Goal: Transaction & Acquisition: Book appointment/travel/reservation

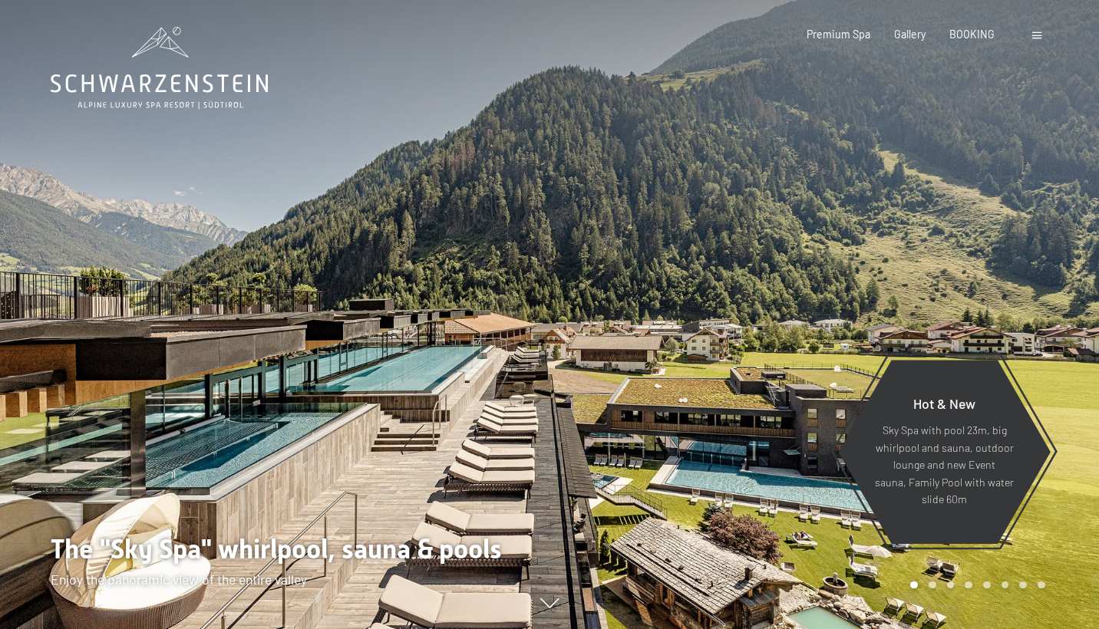
click at [1040, 37] on span at bounding box center [1036, 35] width 9 height 7
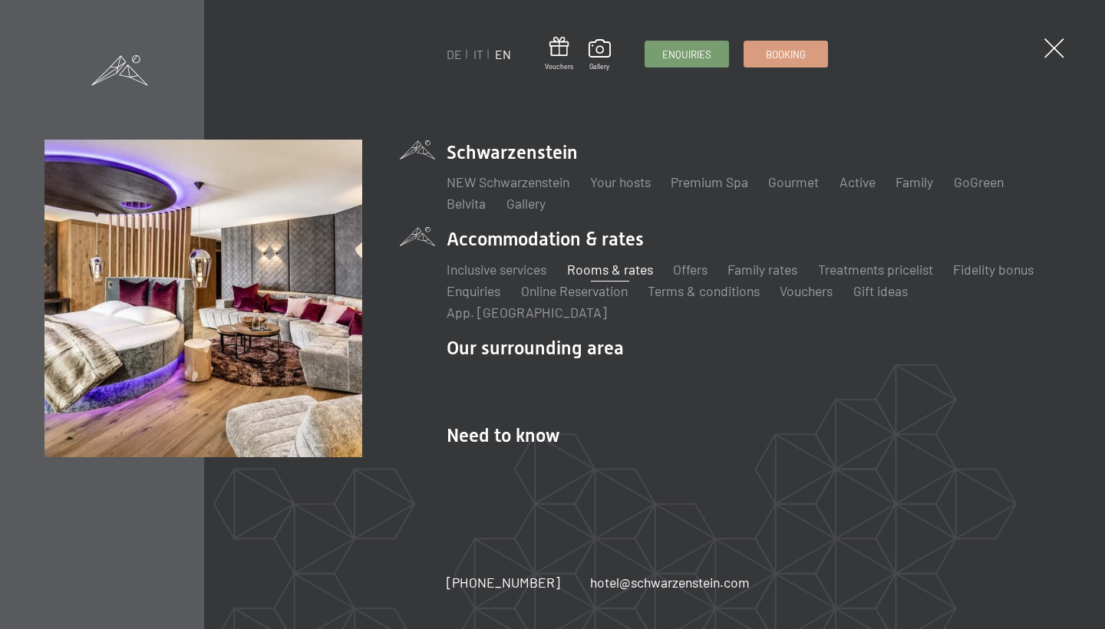
click at [588, 272] on link "Rooms & rates" at bounding box center [610, 269] width 86 height 17
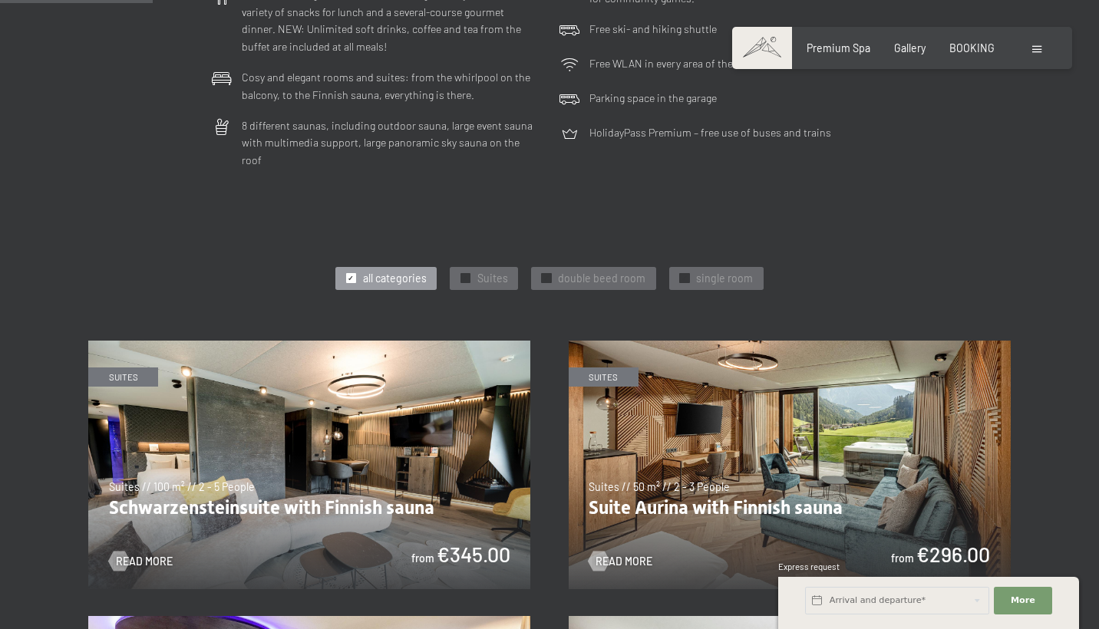
scroll to position [573, 0]
click at [556, 266] on div "✓ double beed room" at bounding box center [593, 277] width 124 height 23
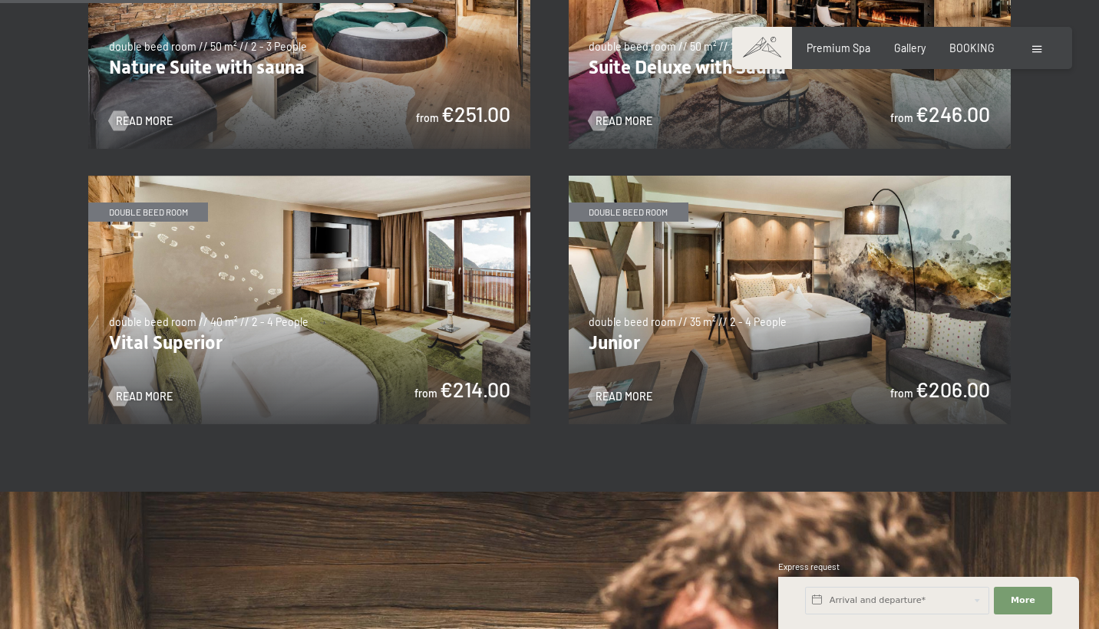
scroll to position [1014, 0]
click at [872, 222] on img at bounding box center [790, 299] width 442 height 249
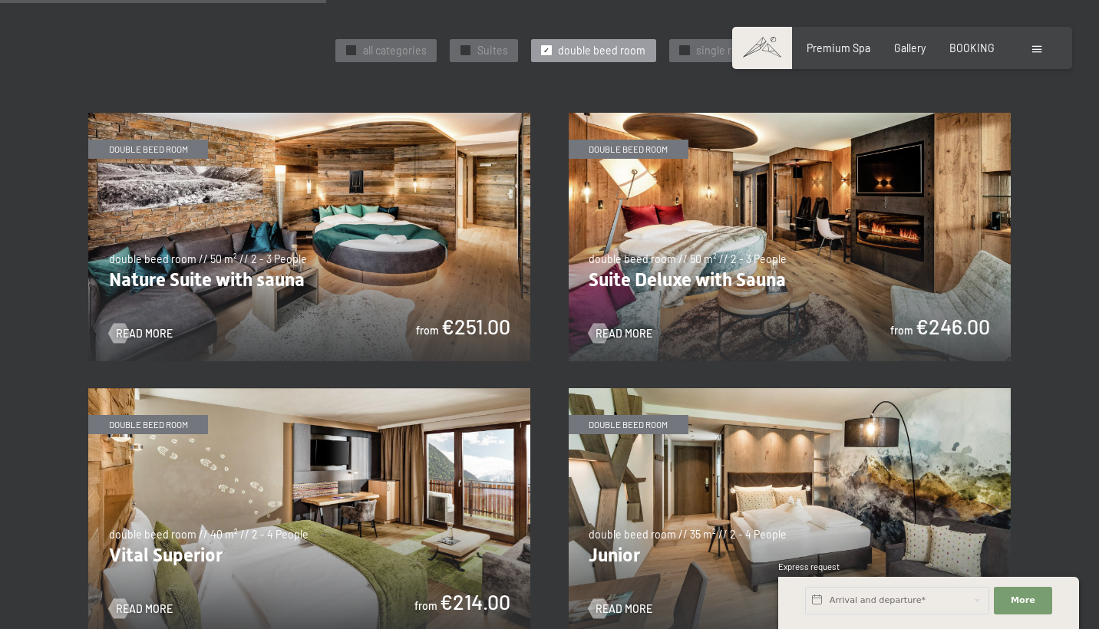
scroll to position [807, 0]
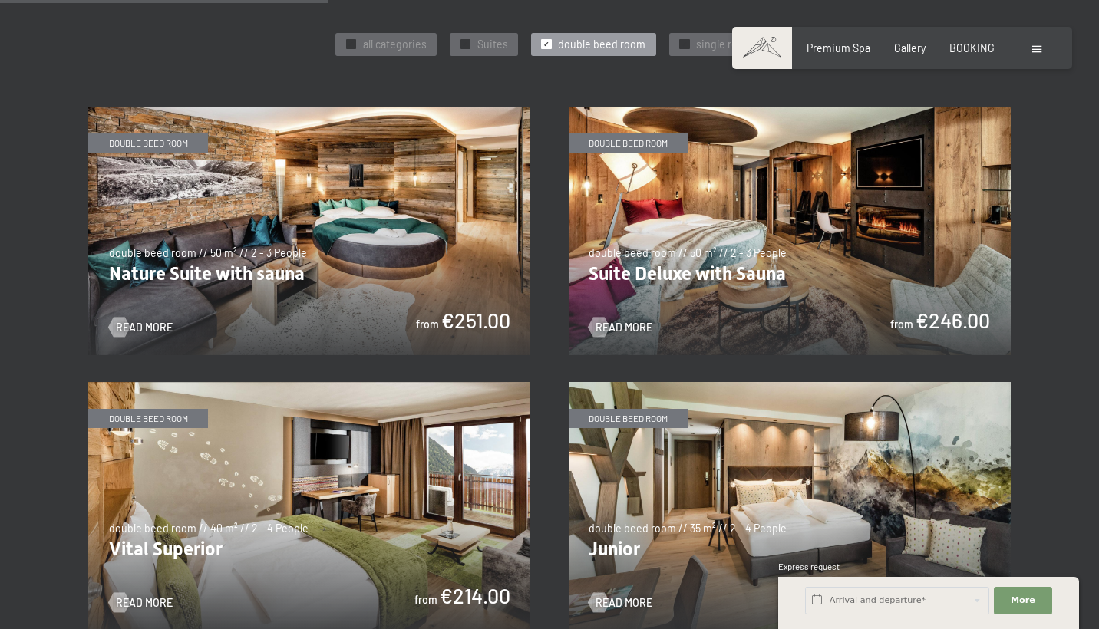
click at [296, 418] on img at bounding box center [309, 506] width 442 height 249
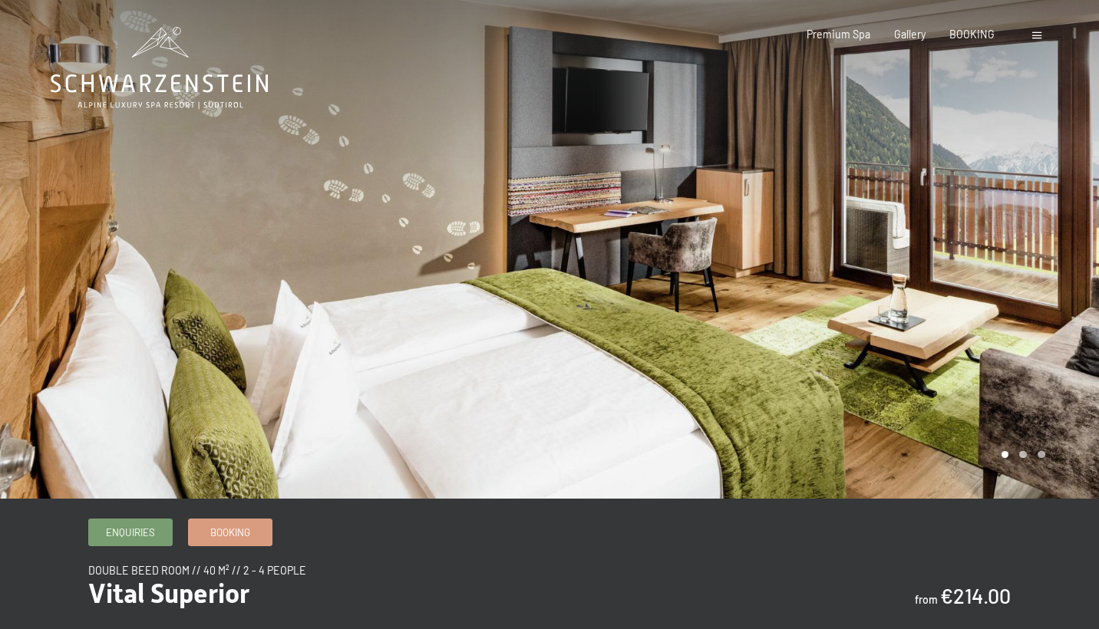
click at [1044, 225] on div at bounding box center [825, 249] width 550 height 499
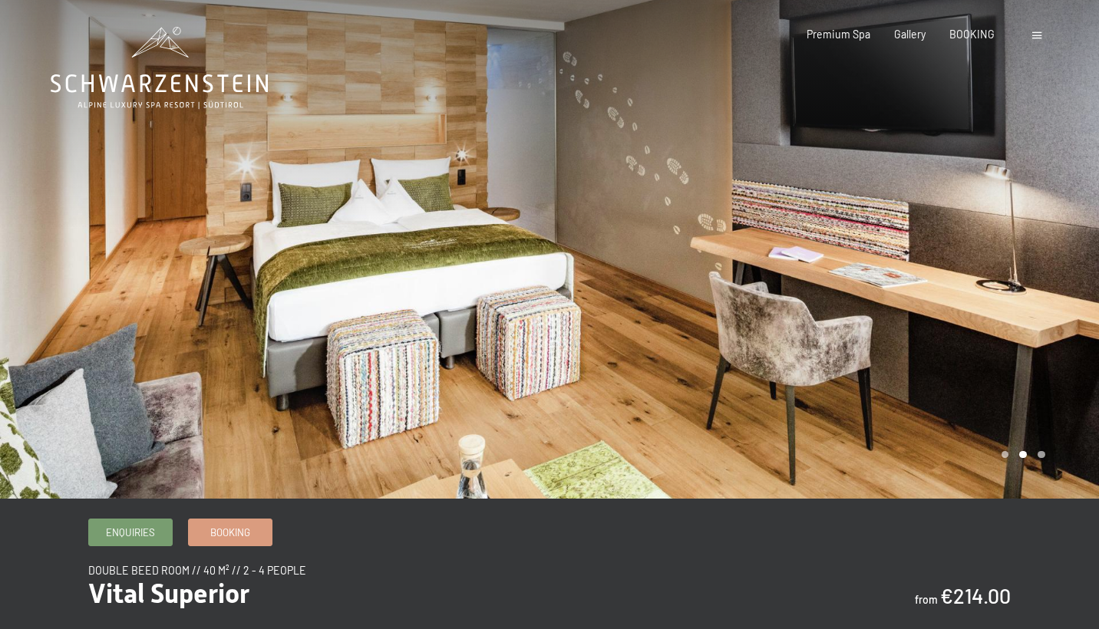
click at [1044, 226] on div at bounding box center [825, 249] width 550 height 499
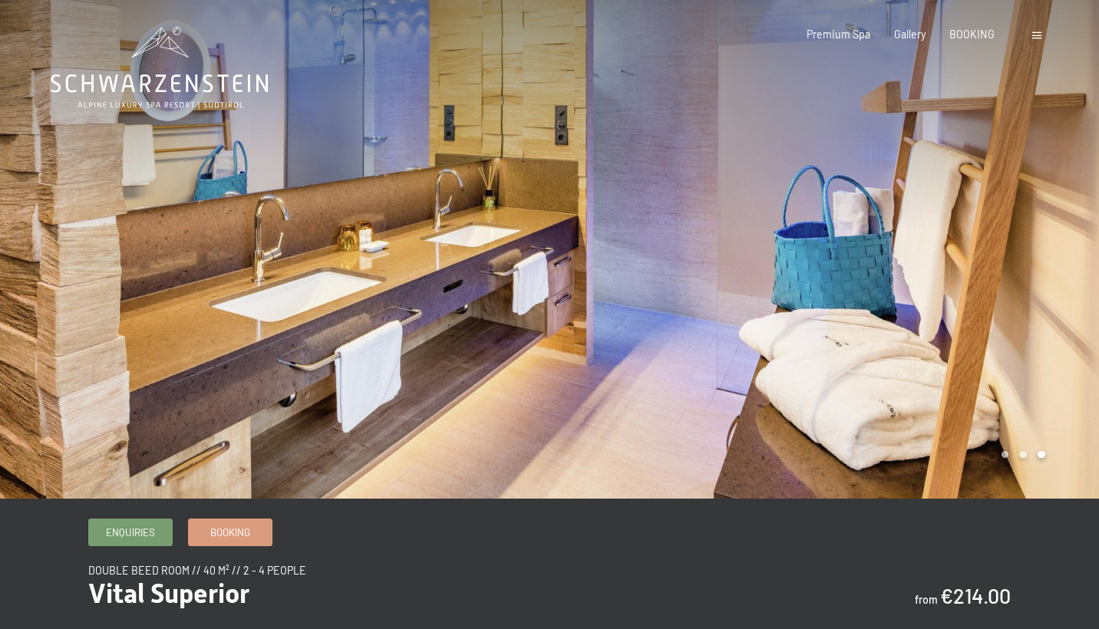
click at [1044, 226] on div at bounding box center [825, 249] width 550 height 499
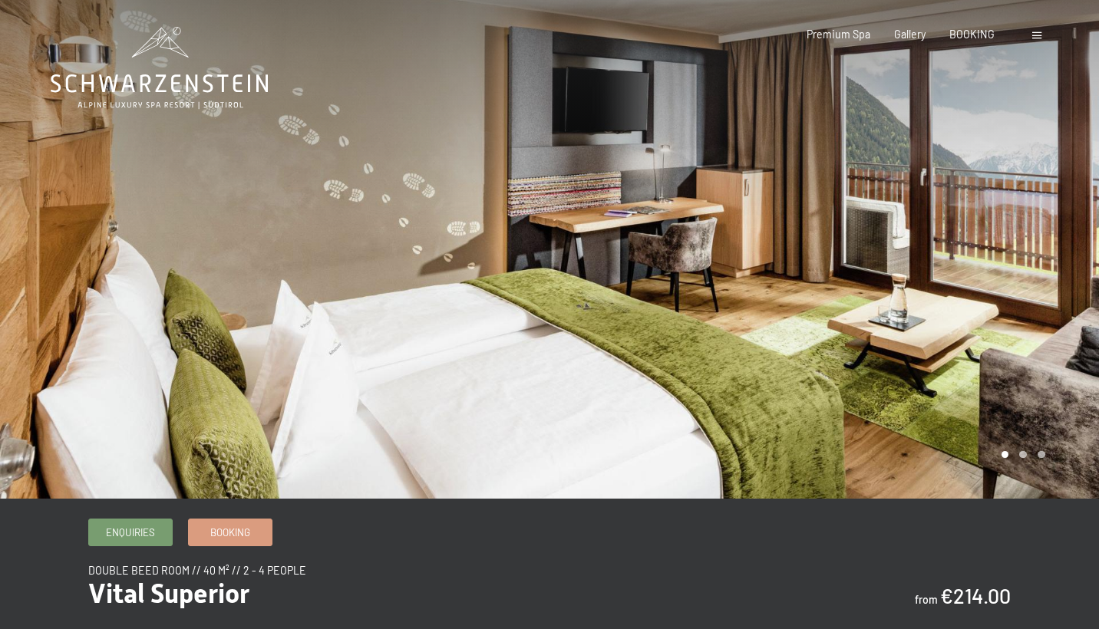
click at [1031, 42] on div "Booking Enquiries Premium Spa Gallery BOOKING DE IT EN Vouchers Gallery Enquiri…" at bounding box center [902, 34] width 286 height 15
click at [1033, 37] on span at bounding box center [1036, 35] width 9 height 7
